Goal: Complete application form: Complete application form

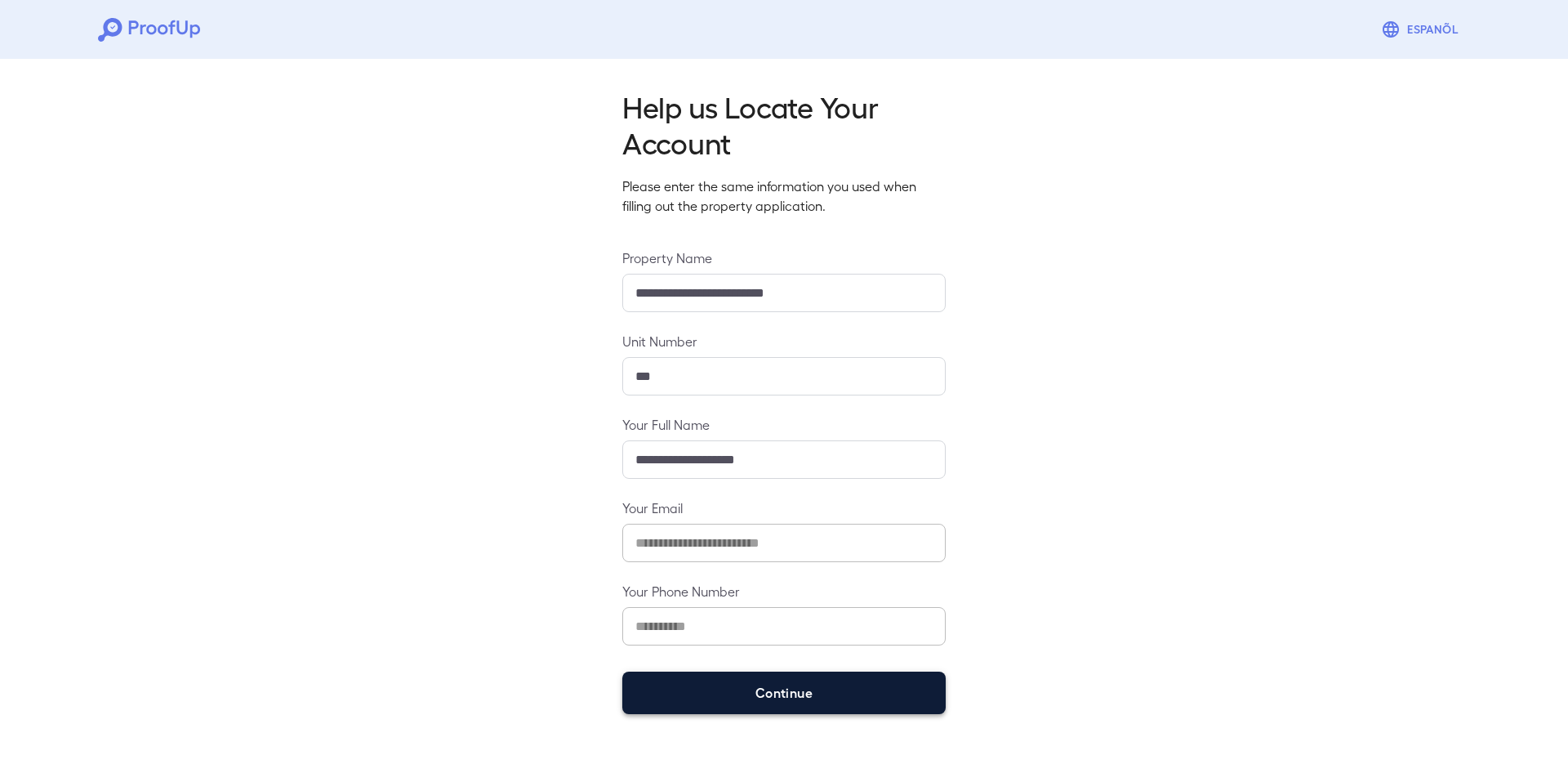
click at [813, 701] on button "Continue" at bounding box center [784, 692] width 323 height 42
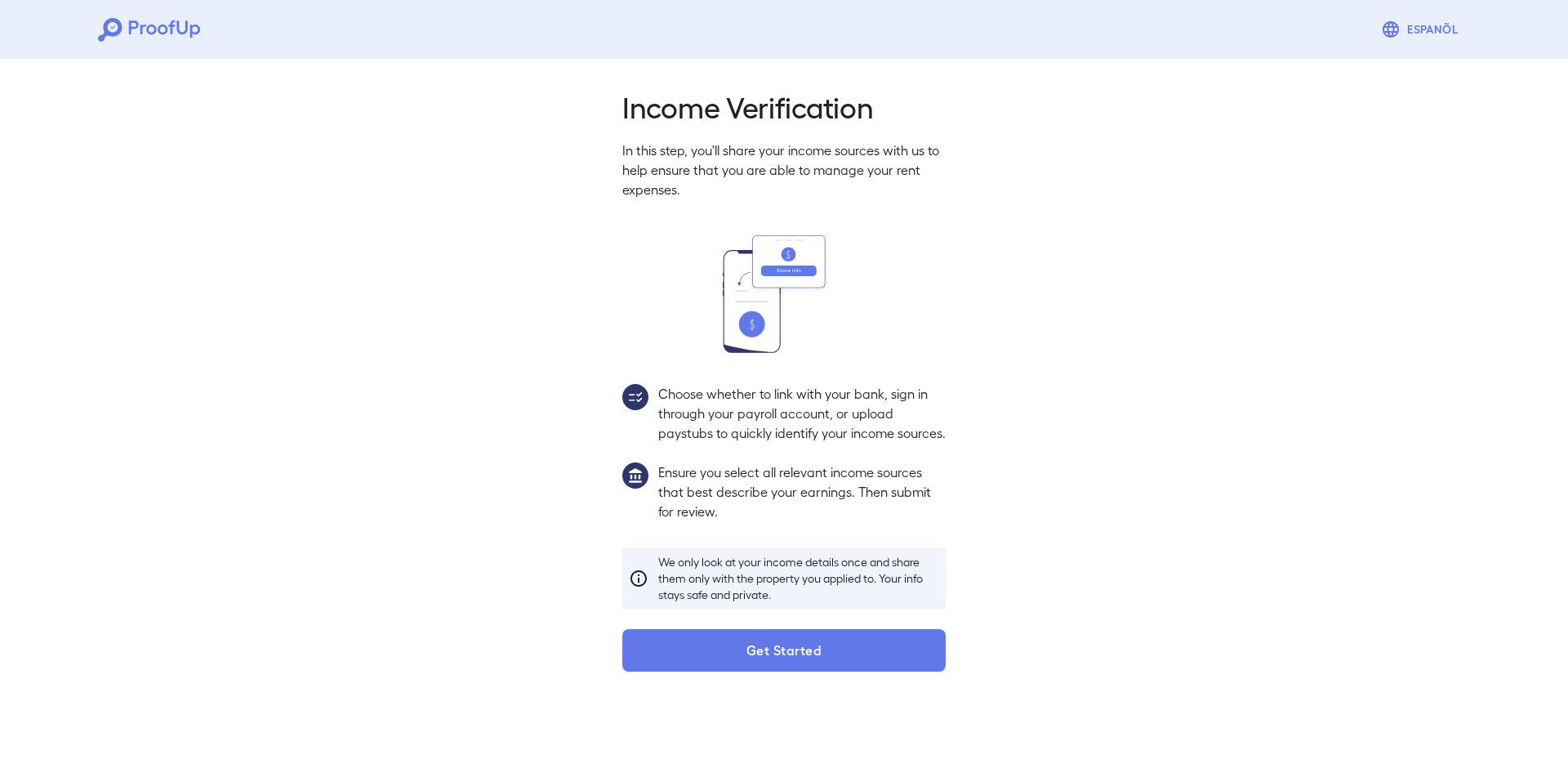
click at [784, 697] on div "Income Verification In this step, you'll share your income sources with us to h…" at bounding box center [784, 375] width 1568 height 646
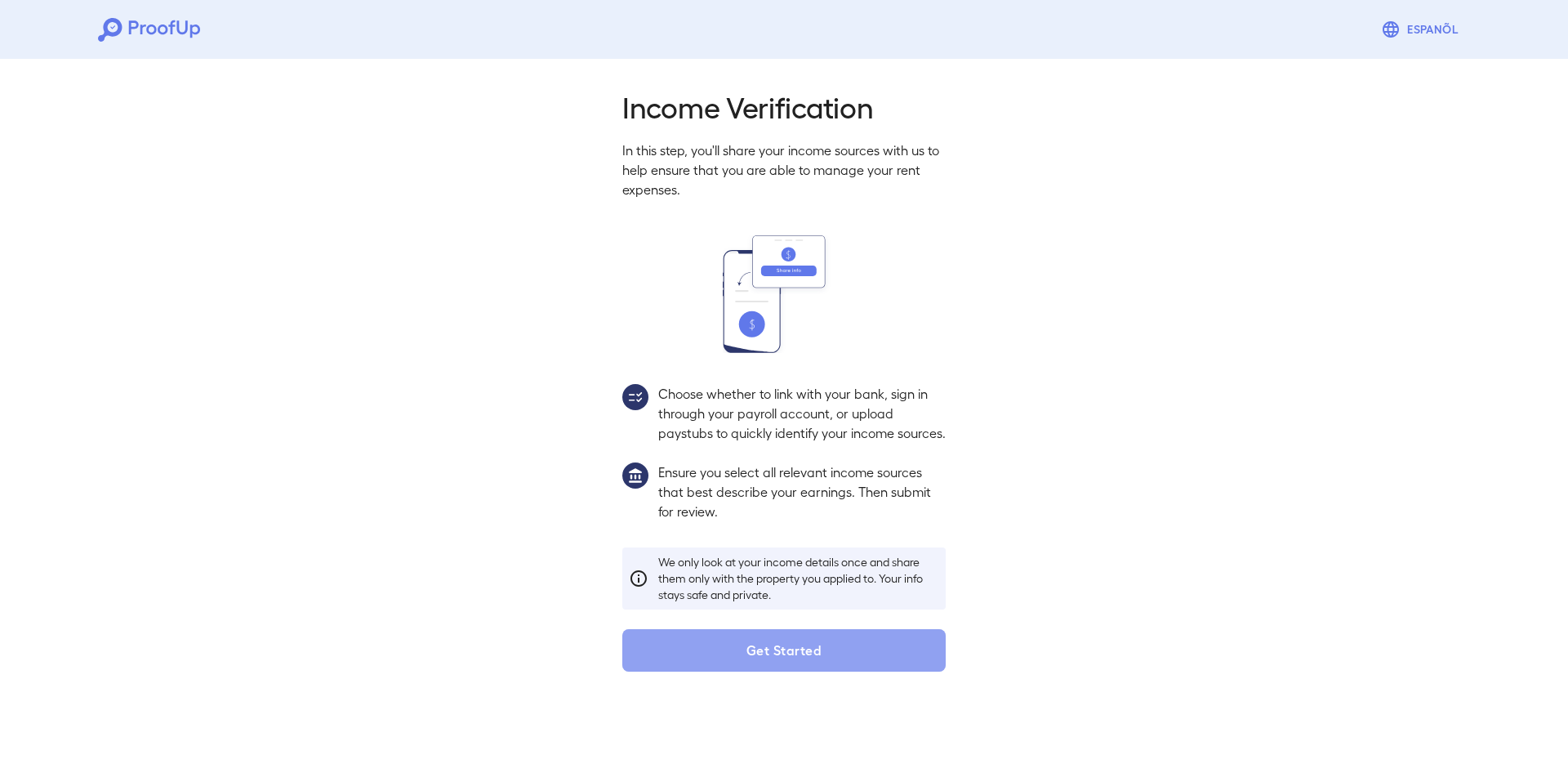
drag, startPoint x: 767, startPoint y: 686, endPoint x: 762, endPoint y: 695, distance: 10.3
click at [763, 671] on button "Get Started" at bounding box center [784, 650] width 323 height 42
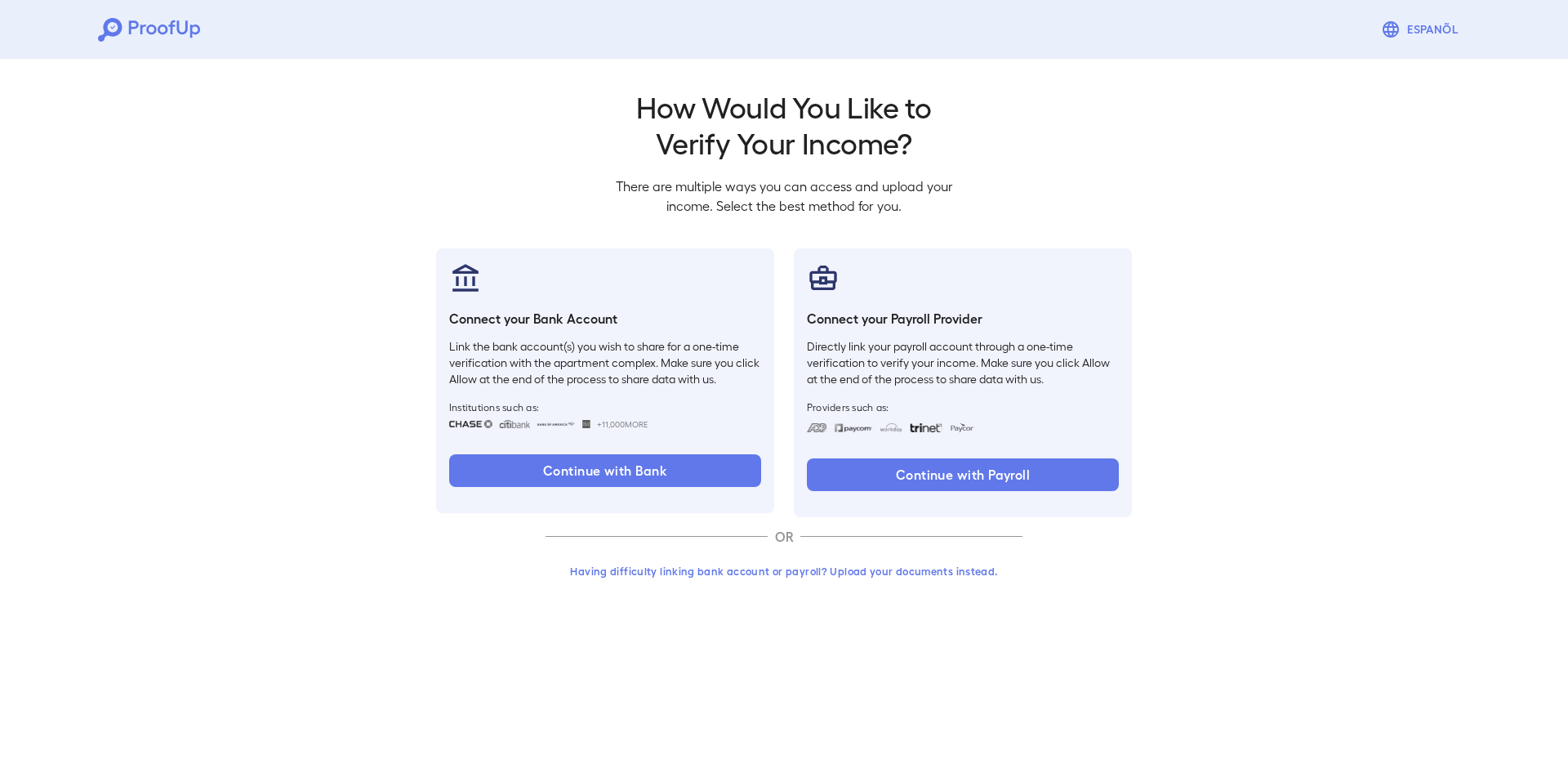
click at [712, 581] on button "Having difficulty linking bank account or payroll? Upload your documents instea…" at bounding box center [784, 571] width 477 height 29
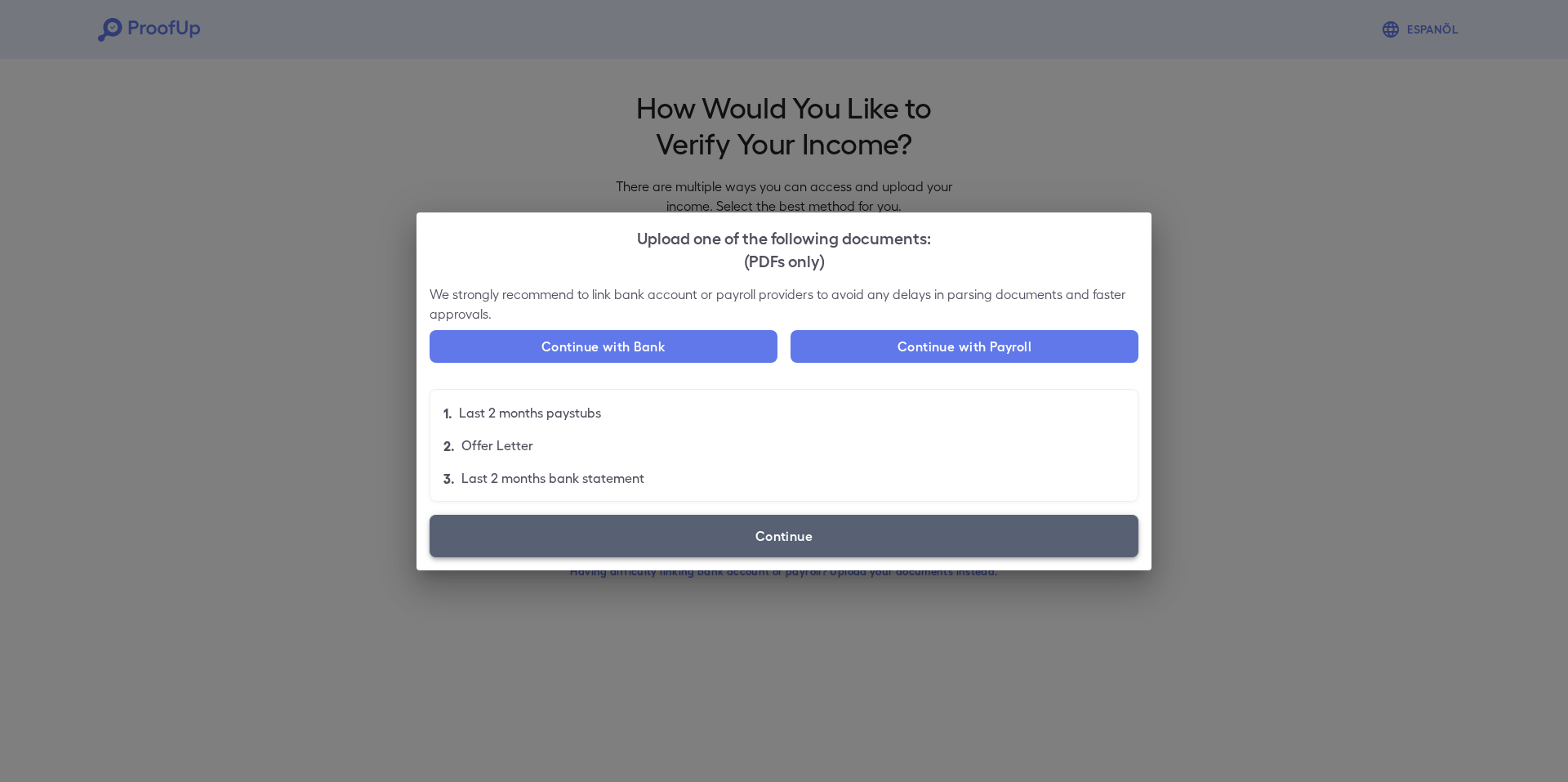
click at [661, 542] on label "Continue" at bounding box center [784, 536] width 708 height 42
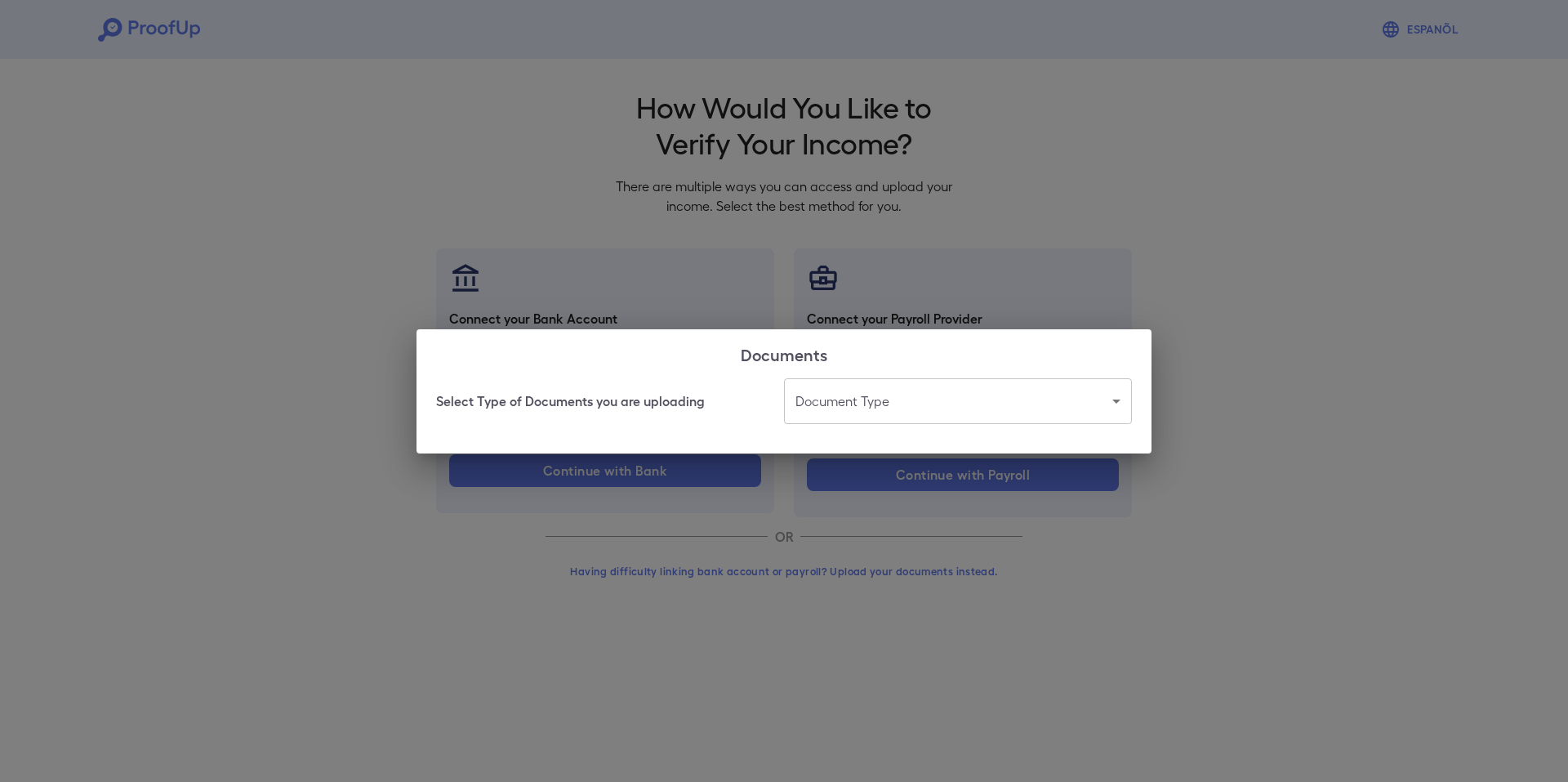
click at [863, 399] on body "Espanõl Go back How Would You Like to Verify Your Income? There are multiple wa…" at bounding box center [784, 312] width 1568 height 625
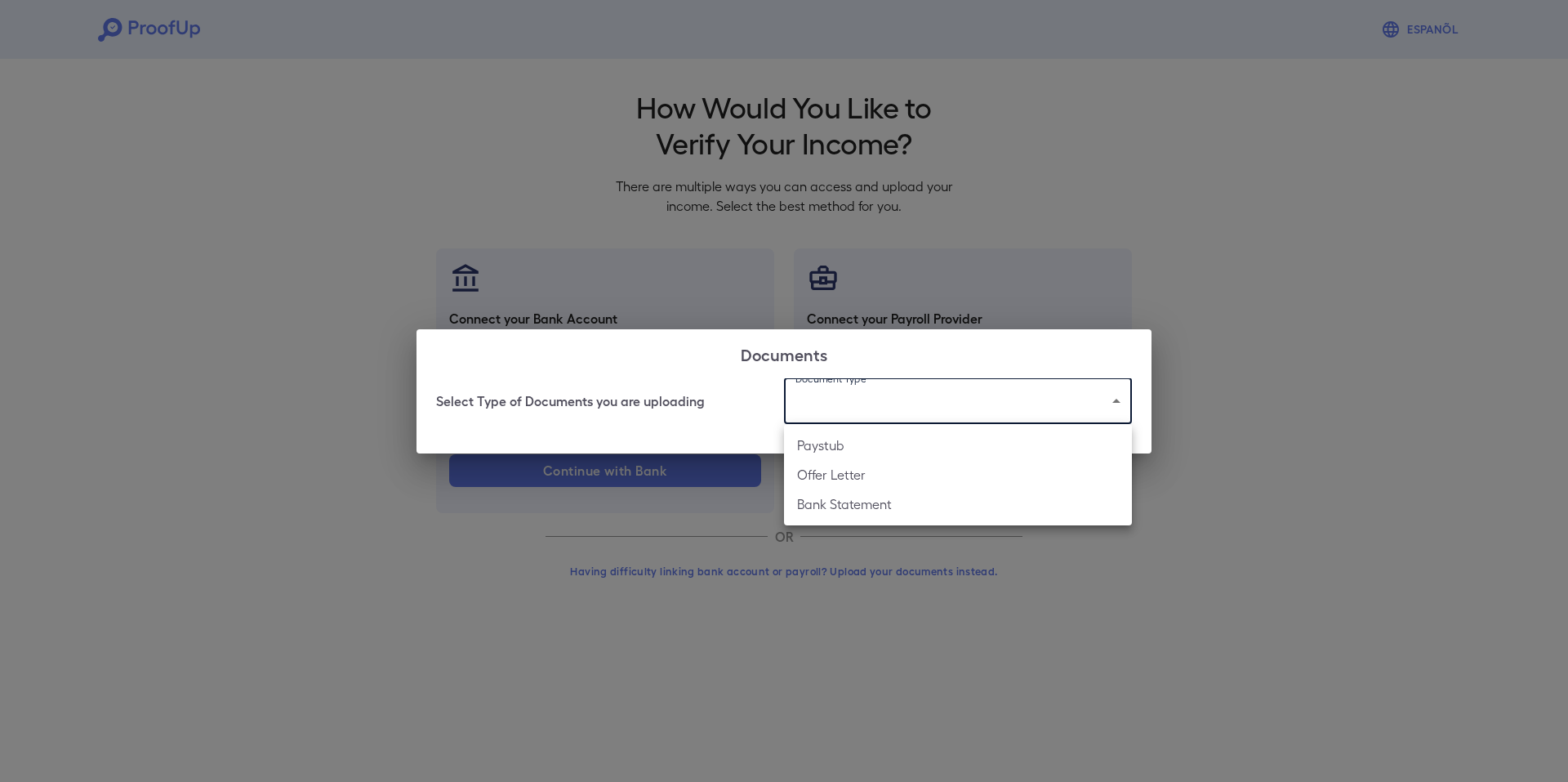
click at [832, 446] on li "Paystub" at bounding box center [958, 445] width 348 height 29
type input "*******"
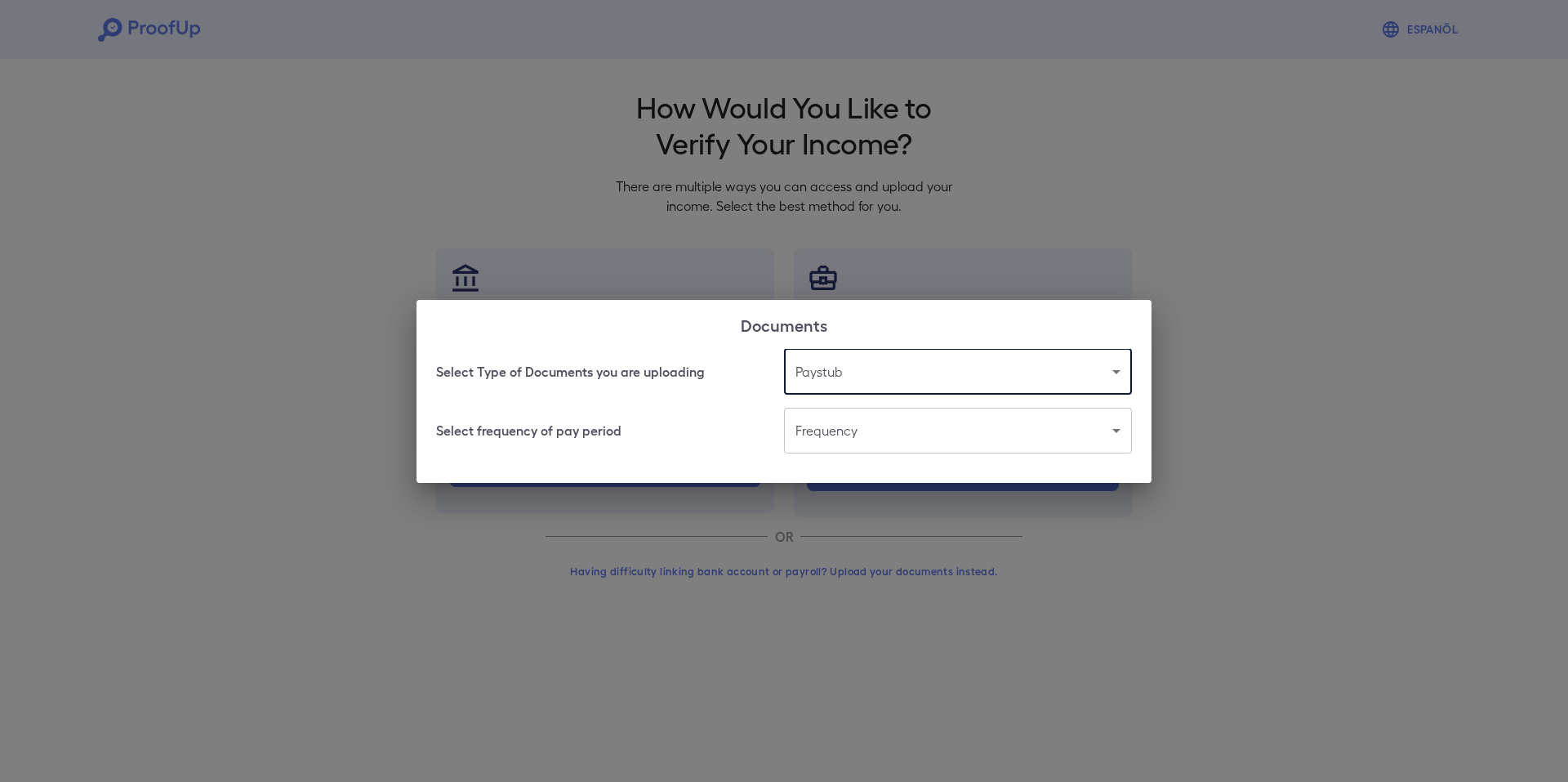
click at [831, 440] on body "Espanõl Go back How Would You Like to Verify Your Income? There are multiple wa…" at bounding box center [784, 312] width 1568 height 625
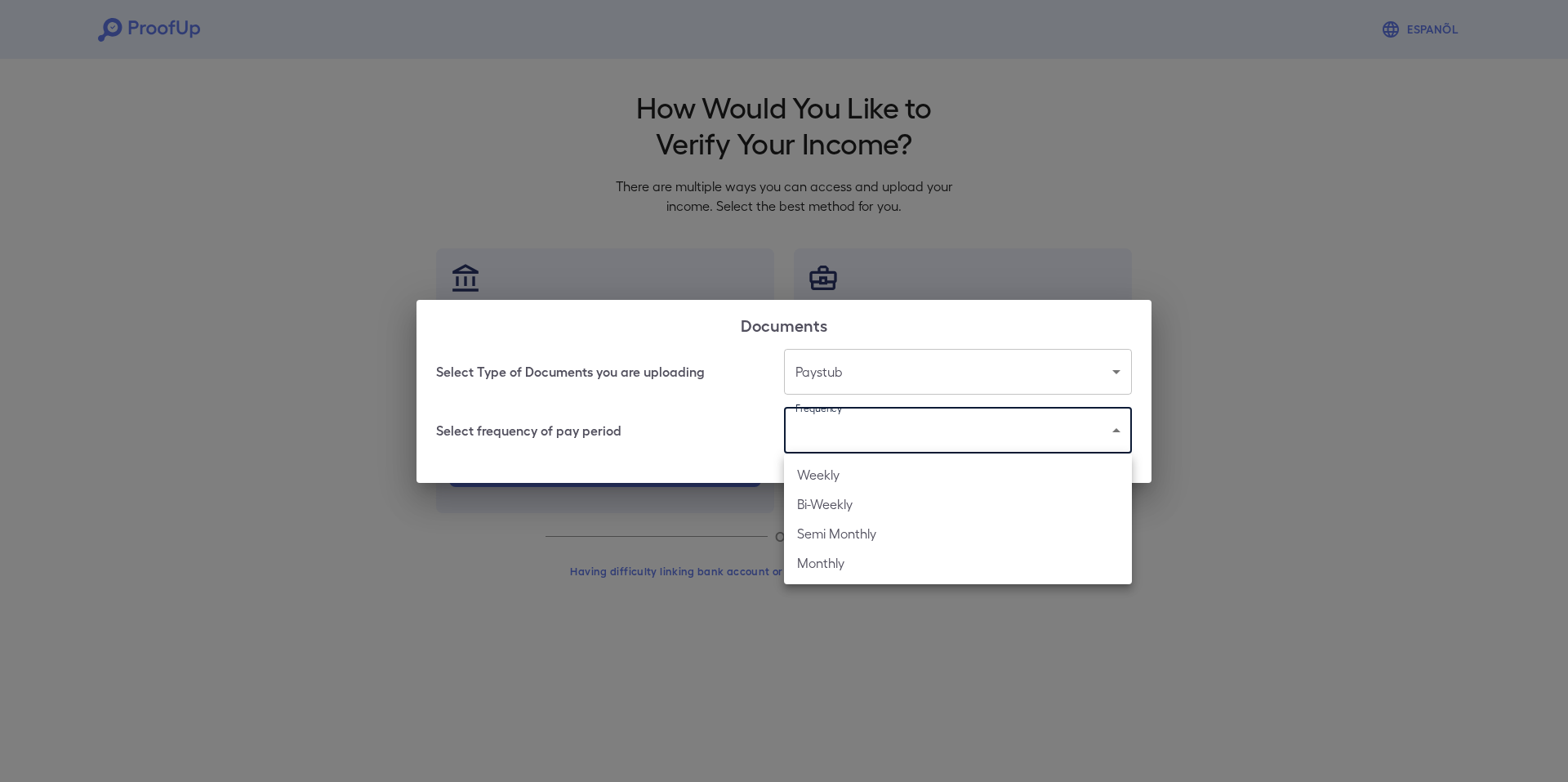
click at [844, 499] on li "Bi-Weekly" at bounding box center [958, 504] width 348 height 29
type input "*********"
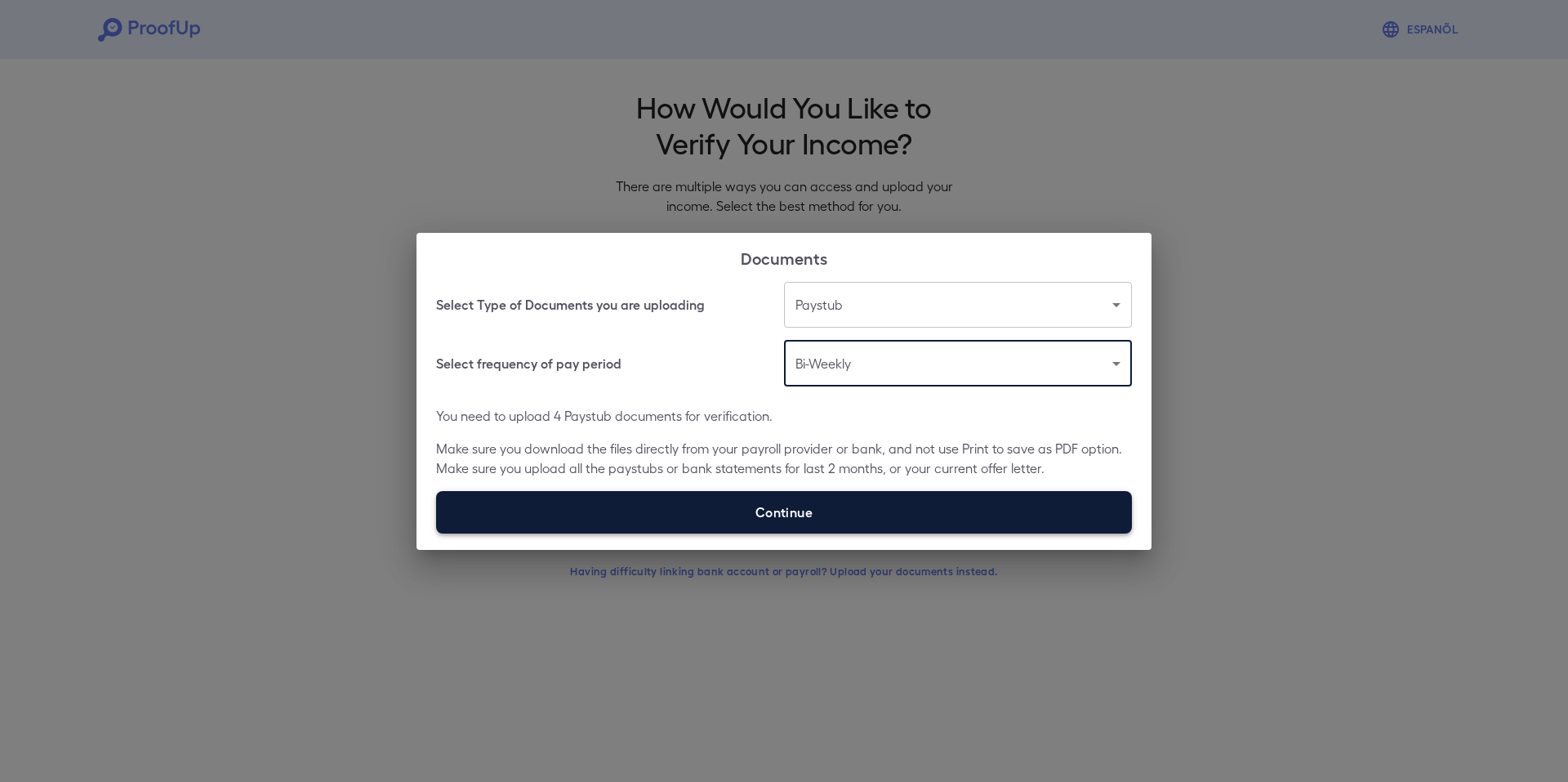
click at [808, 509] on label "Continue" at bounding box center [784, 512] width 696 height 42
click at [437, 533] on input "Continue" at bounding box center [436, 533] width 1 height 1
type input "**********"
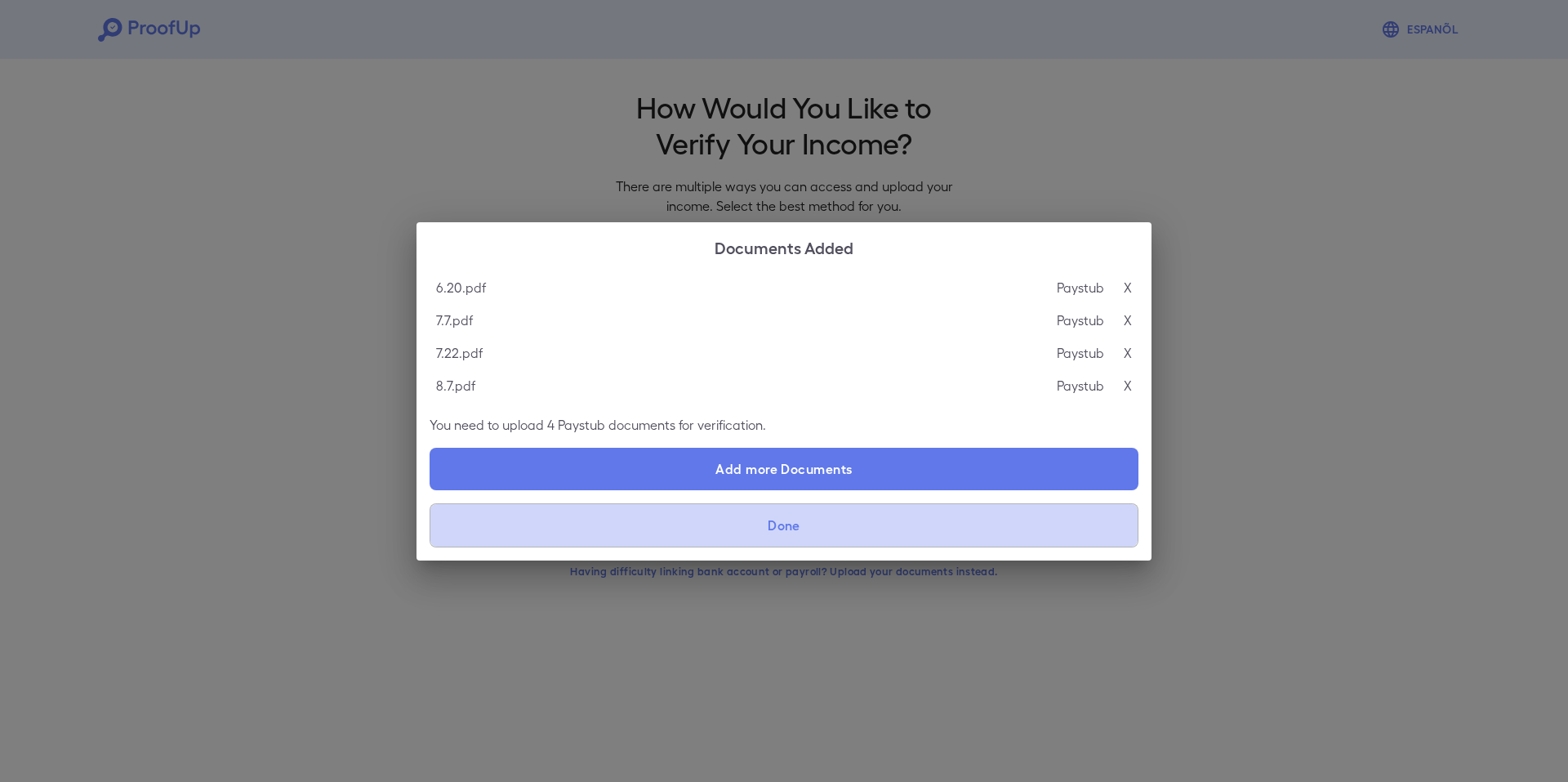
click at [892, 526] on button "Done" at bounding box center [784, 526] width 708 height 44
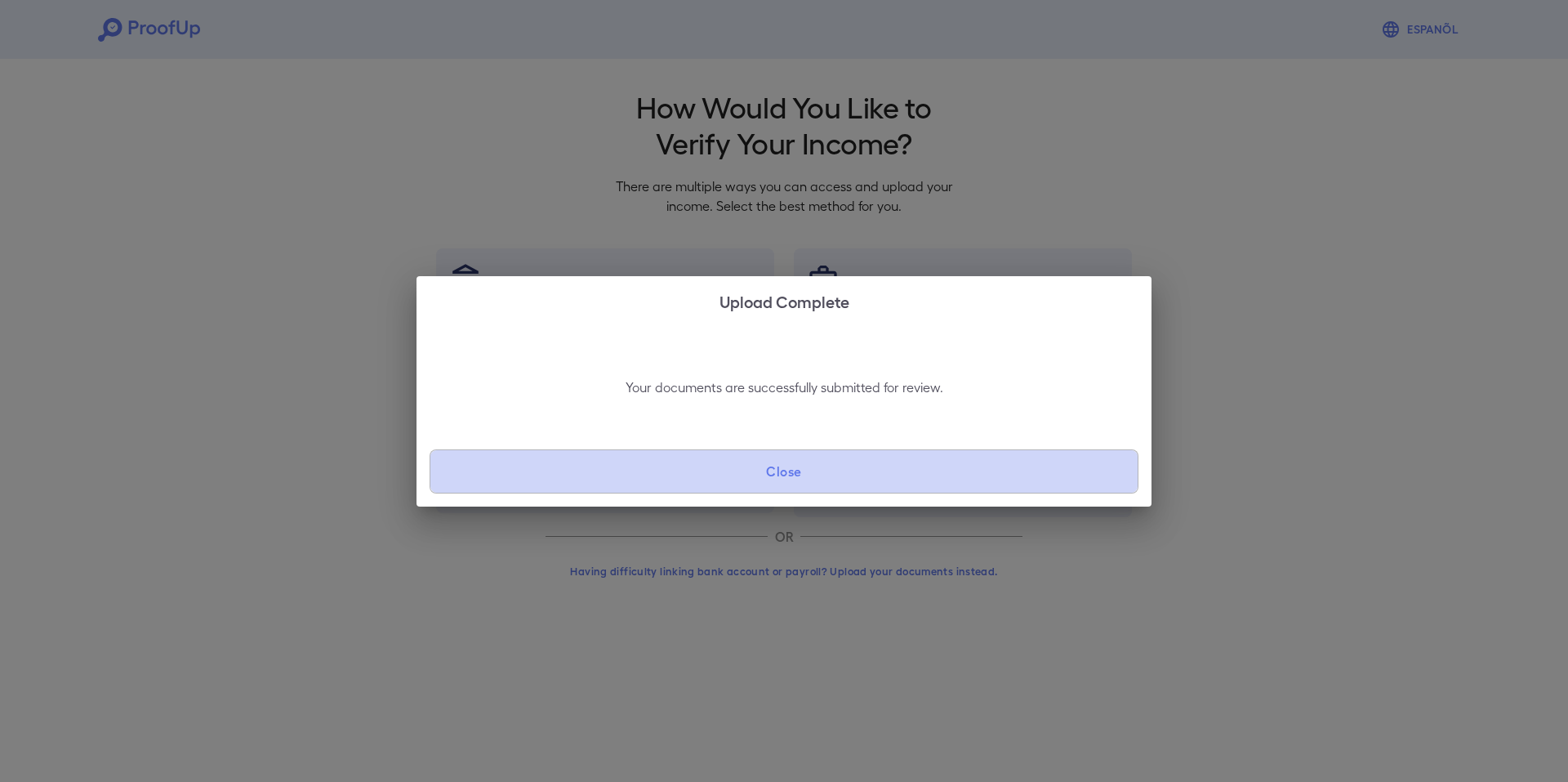
click at [769, 472] on button "Close" at bounding box center [784, 472] width 708 height 44
